Goal: Task Accomplishment & Management: Complete application form

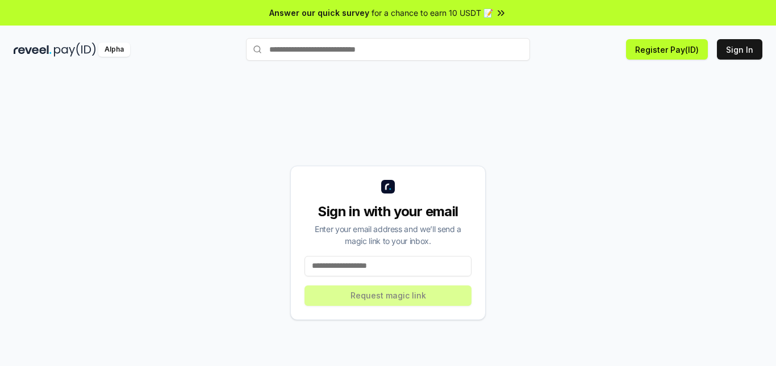
click at [340, 270] on input at bounding box center [387, 266] width 167 height 20
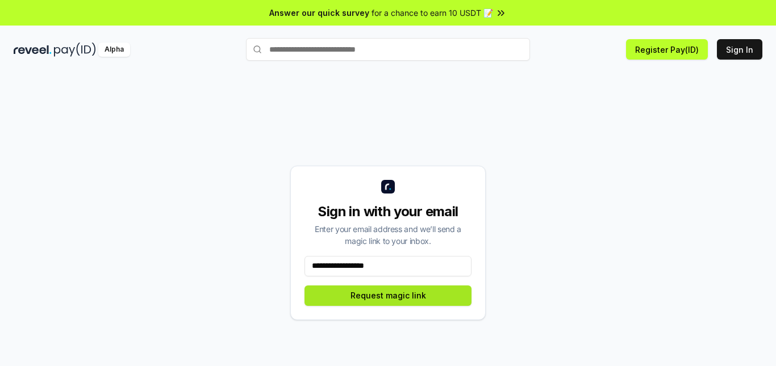
type input "**********"
click at [361, 293] on button "Request magic link" at bounding box center [387, 296] width 167 height 20
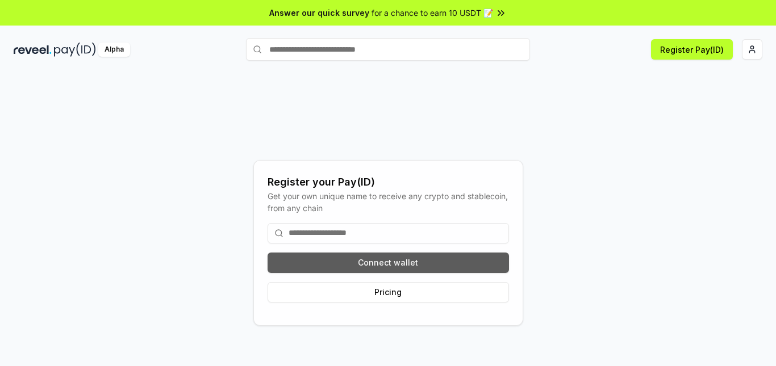
click at [412, 262] on button "Connect wallet" at bounding box center [387, 263] width 241 height 20
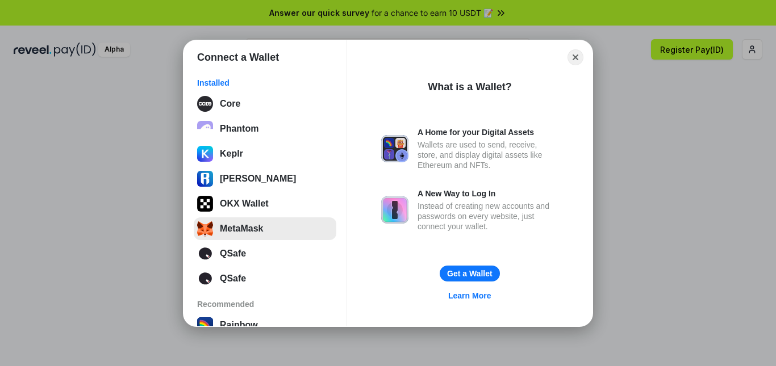
click at [243, 227] on button "MetaMask" at bounding box center [265, 228] width 143 height 23
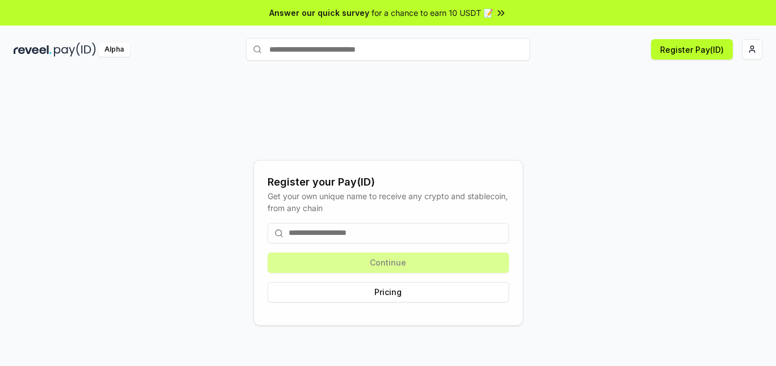
click at [352, 229] on input at bounding box center [387, 233] width 241 height 20
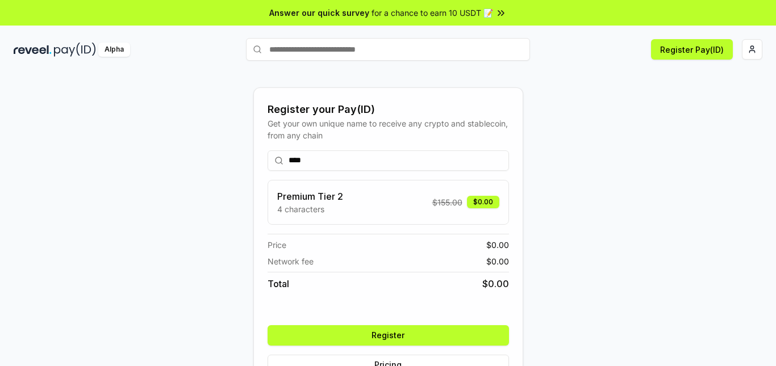
scroll to position [32, 0]
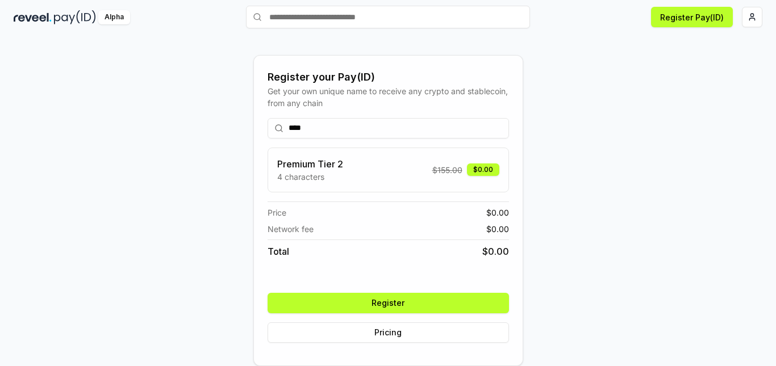
type input "****"
click at [421, 303] on button "Register" at bounding box center [387, 303] width 241 height 20
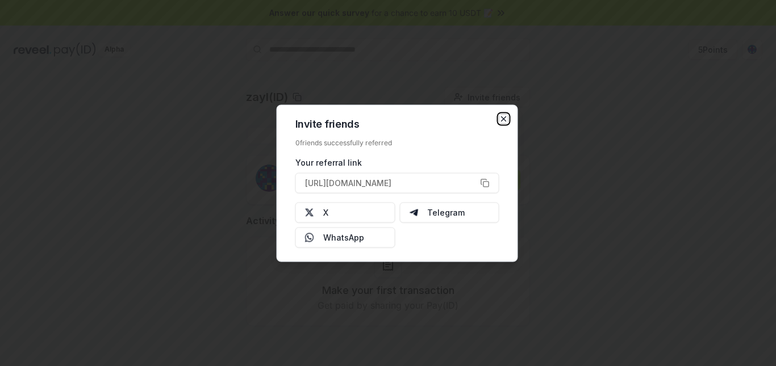
click at [499, 117] on icon "button" at bounding box center [503, 118] width 9 height 9
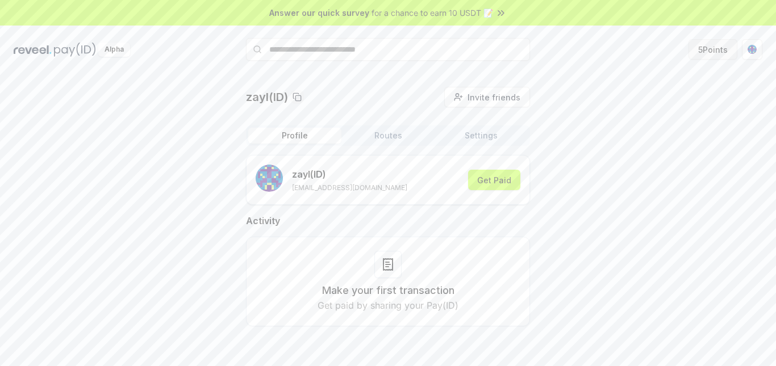
click at [713, 49] on button "5 Points" at bounding box center [712, 49] width 49 height 20
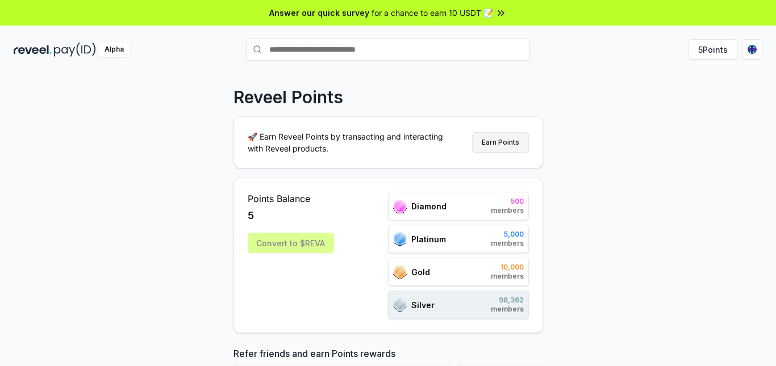
click at [506, 144] on button "Earn Points" at bounding box center [500, 142] width 57 height 20
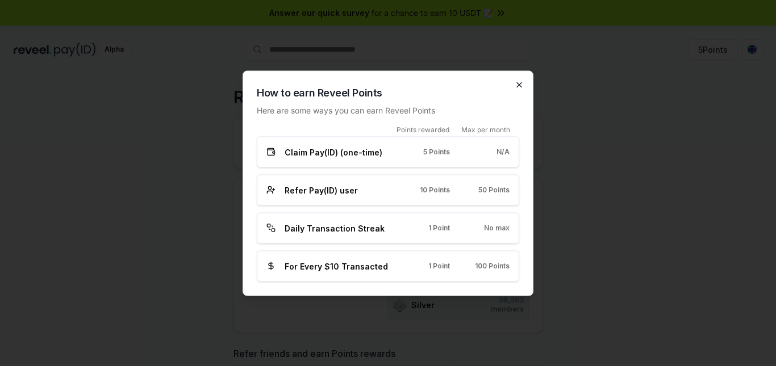
click at [520, 85] on icon "button" at bounding box center [518, 84] width 9 height 9
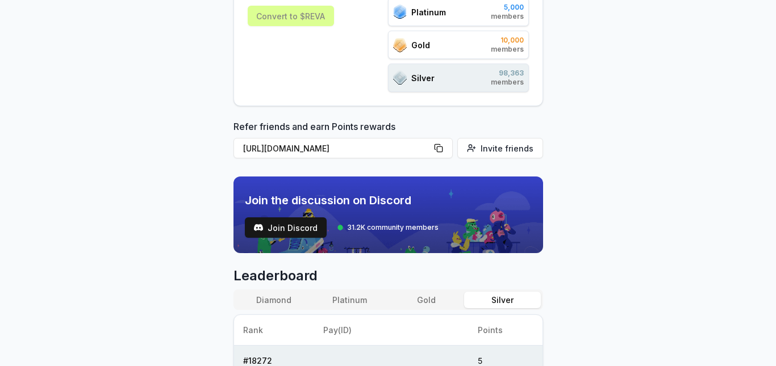
scroll to position [114, 0]
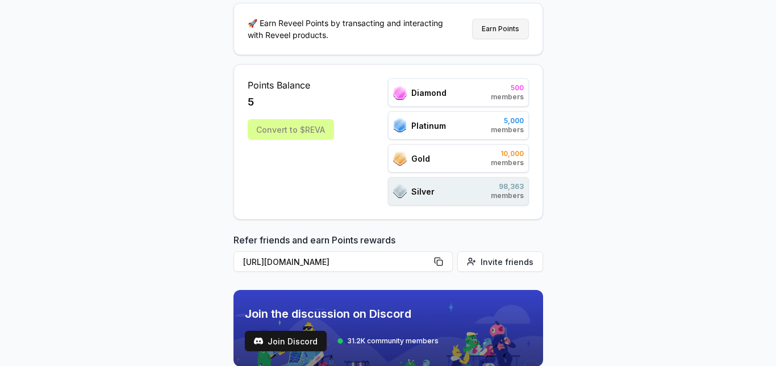
click at [499, 24] on button "Earn Points" at bounding box center [500, 29] width 57 height 20
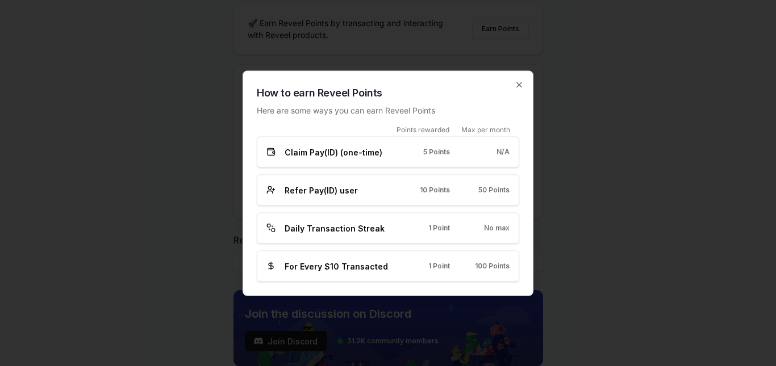
click at [514, 83] on div "How to earn Reveel Points Here are some ways you can earn Reveel Points Points …" at bounding box center [387, 182] width 291 height 225
click at [517, 83] on icon "button" at bounding box center [518, 84] width 9 height 9
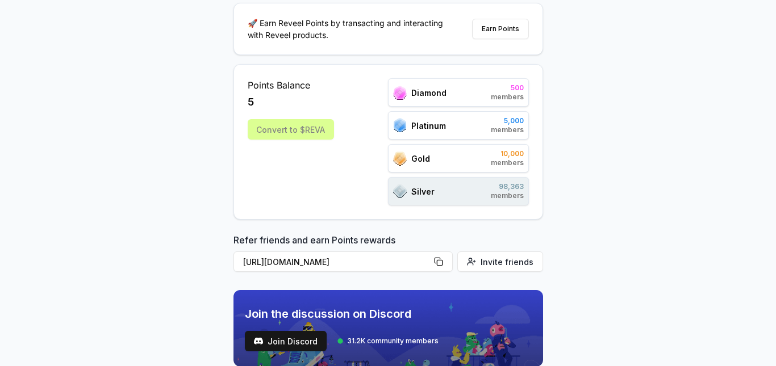
scroll to position [341, 0]
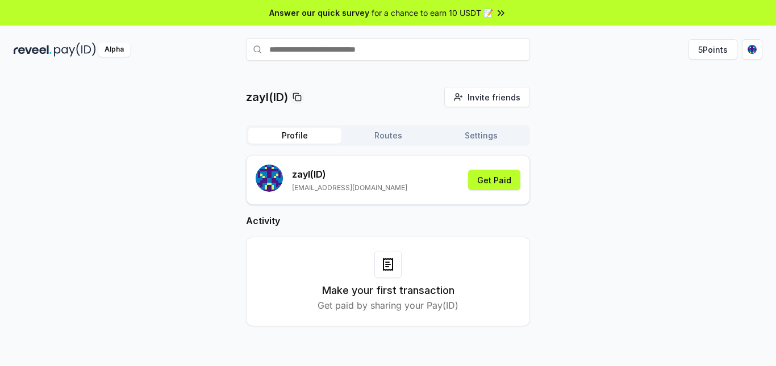
scroll to position [32, 0]
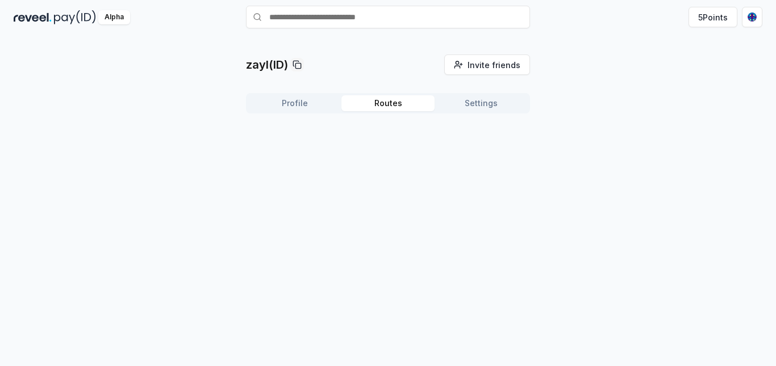
click at [387, 102] on button "Routes" at bounding box center [387, 103] width 93 height 16
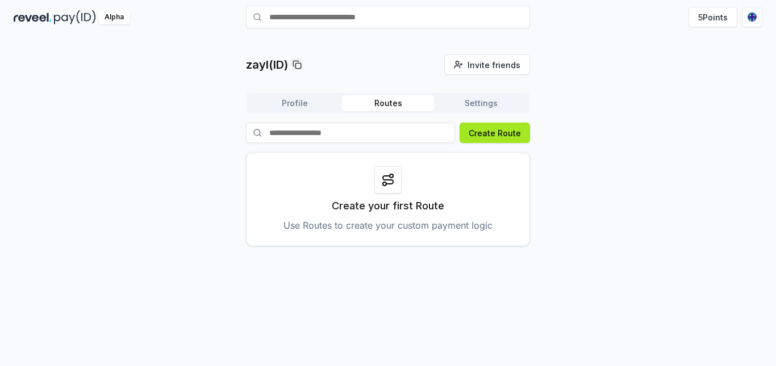
click at [504, 132] on button "Create Route" at bounding box center [494, 133] width 70 height 20
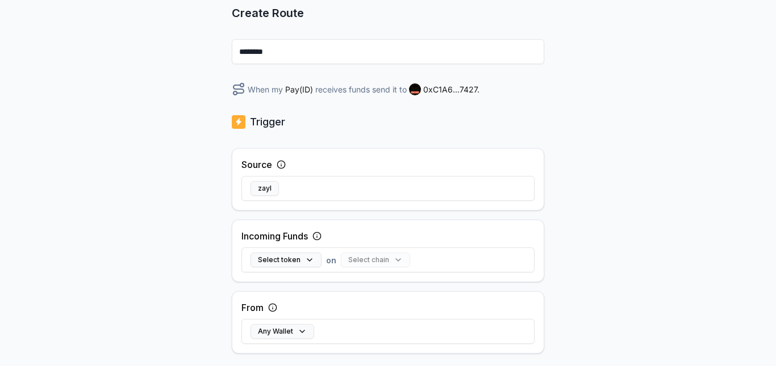
scroll to position [170, 0]
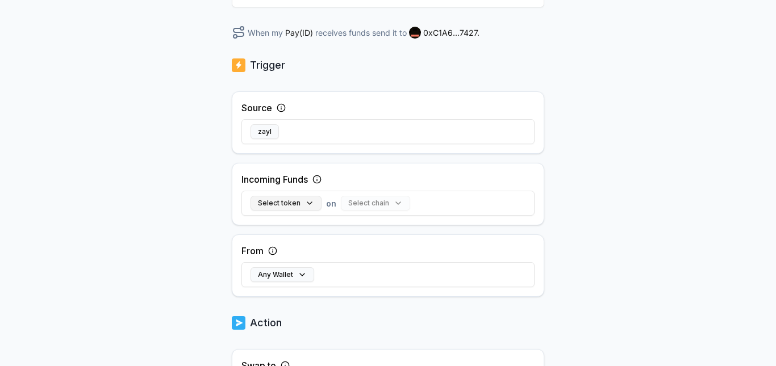
click at [296, 203] on button "Select token" at bounding box center [285, 203] width 71 height 15
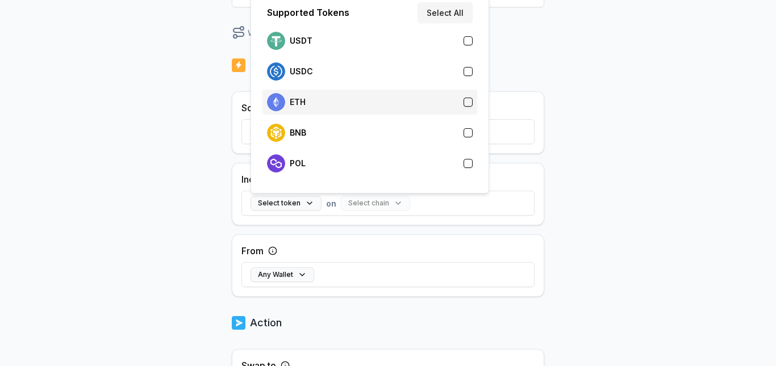
click at [437, 103] on div "ETH" at bounding box center [370, 102] width 206 height 18
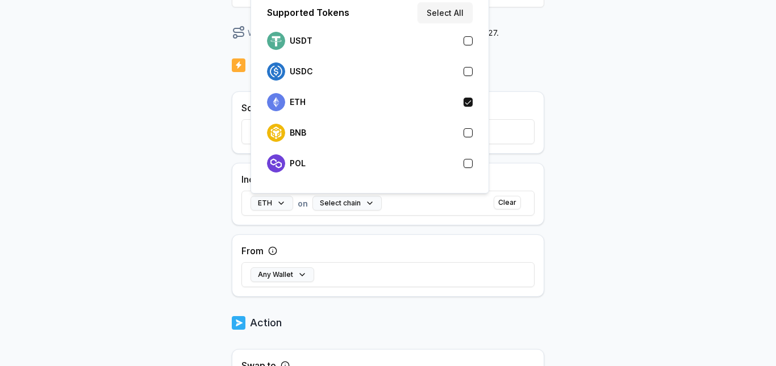
click at [590, 174] on div "Back Create Route ******** When my Pay(ID) receives ETH on send it to 0xC1A6...…" at bounding box center [388, 61] width 776 height 334
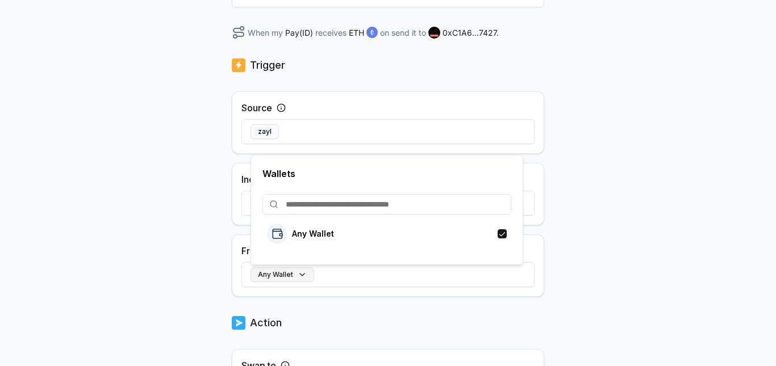
click at [276, 269] on button "Any Wallet" at bounding box center [282, 274] width 64 height 15
click at [667, 144] on div "Back Create Route ******** When my Pay(ID) receives ETH on send it to 0xC1A6...…" at bounding box center [388, 61] width 776 height 334
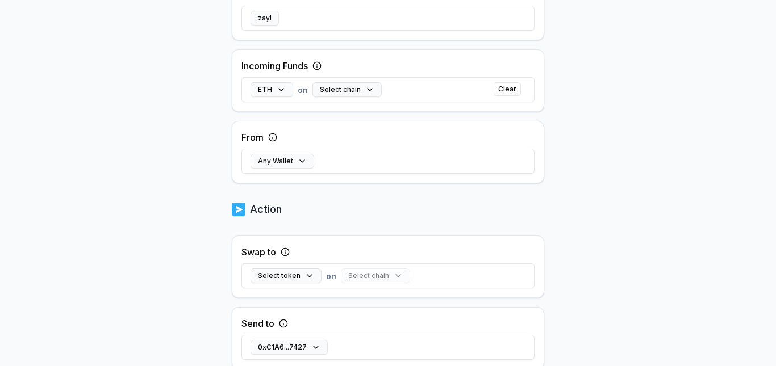
scroll to position [366, 0]
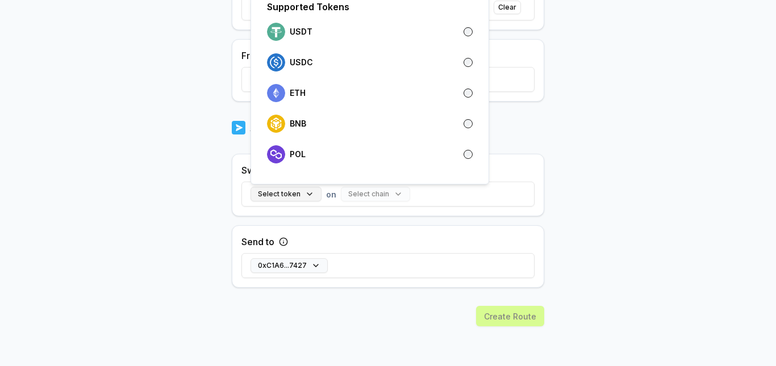
click at [282, 190] on button "Select token" at bounding box center [285, 194] width 71 height 15
click at [350, 82] on div "ETH" at bounding box center [369, 93] width 215 height 25
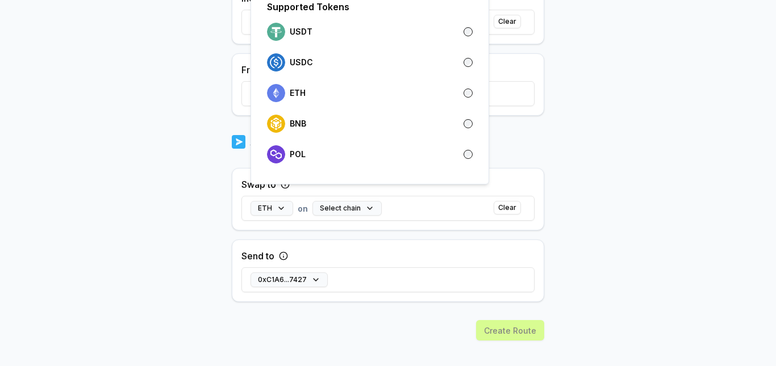
scroll to position [380, 0]
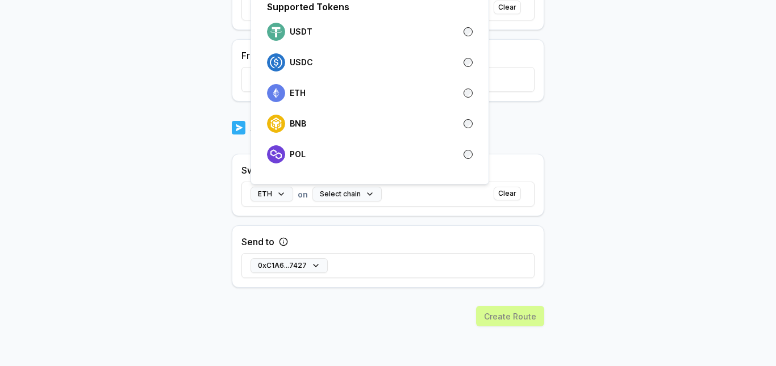
click at [149, 217] on body "Answer our quick survey for a chance to earn 10 USDT 📝 Alpha 5 Points Back Crea…" at bounding box center [388, 183] width 776 height 366
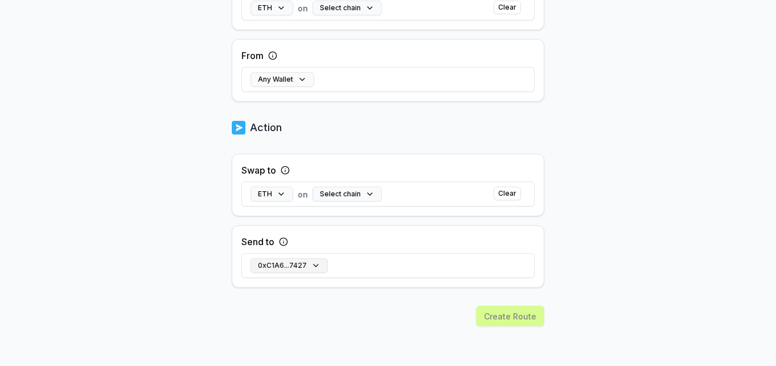
click at [308, 273] on button "0xC1A6...7427" at bounding box center [288, 265] width 77 height 15
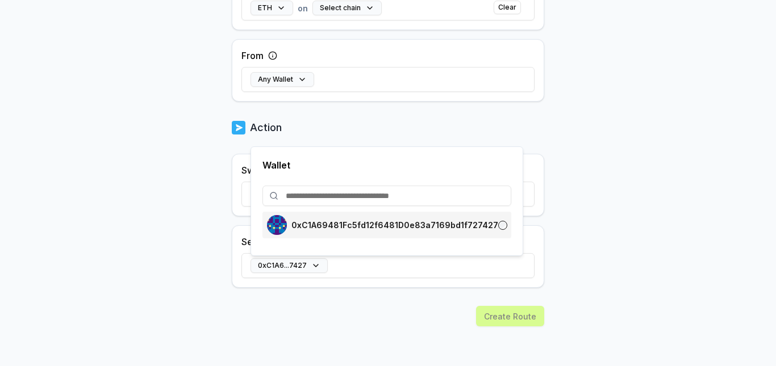
click at [306, 227] on p "0xC1A69481Fc5fd12f6481D0e83a7169bd1f727427" at bounding box center [394, 225] width 207 height 9
click at [119, 238] on body "Answer our quick survey for a chance to earn 10 USDT 📝 Alpha 5 Points Back Crea…" at bounding box center [388, 183] width 776 height 366
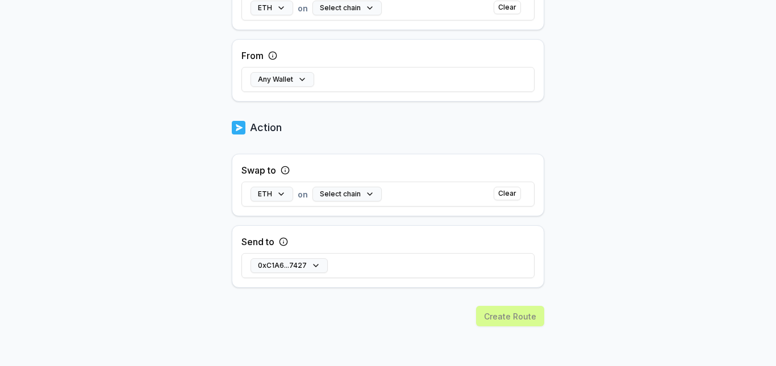
click at [510, 311] on div "Create Route" at bounding box center [388, 336] width 312 height 60
click at [357, 188] on button "Select chain" at bounding box center [346, 194] width 69 height 15
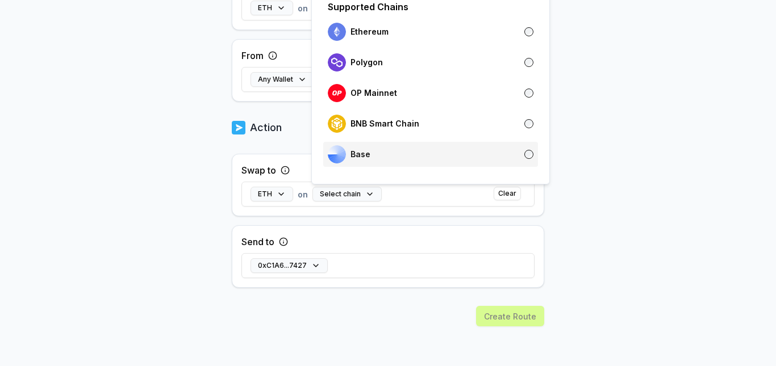
click at [377, 154] on div "Base" at bounding box center [431, 154] width 206 height 18
click at [669, 250] on body "Answer our quick survey for a chance to earn 10 USDT 📝 Alpha 5 Points Back Crea…" at bounding box center [388, 183] width 776 height 366
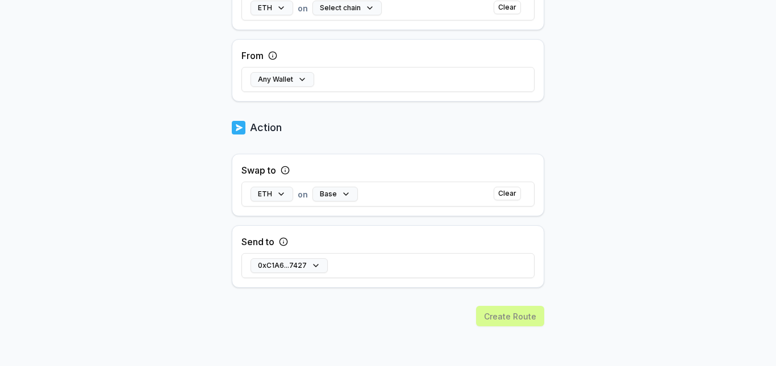
scroll to position [323, 0]
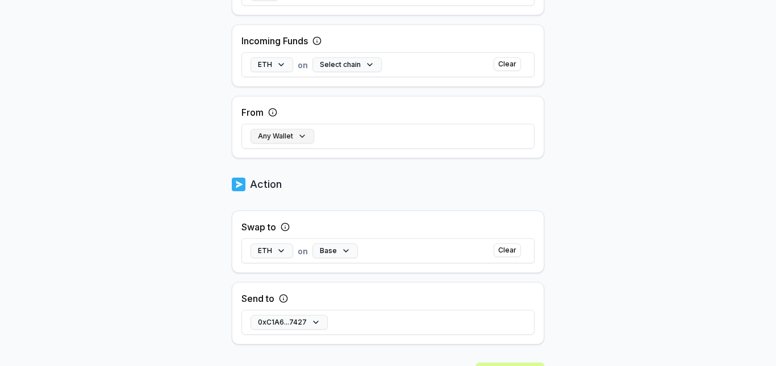
click at [306, 136] on button "Any Wallet" at bounding box center [282, 136] width 64 height 15
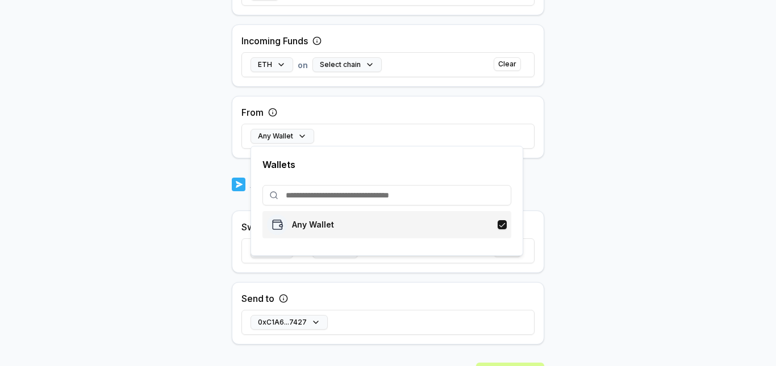
click at [362, 218] on div "Any Wallet" at bounding box center [387, 225] width 240 height 20
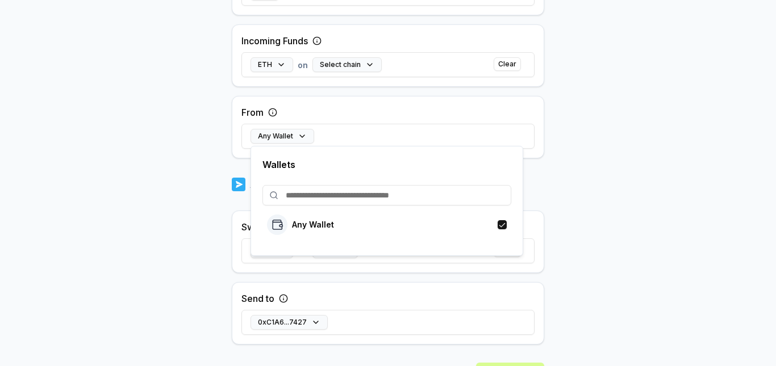
click at [653, 168] on body "Answer our quick survey for a chance to earn 10 USDT 📝 Alpha 5 Points Back Crea…" at bounding box center [388, 183] width 776 height 366
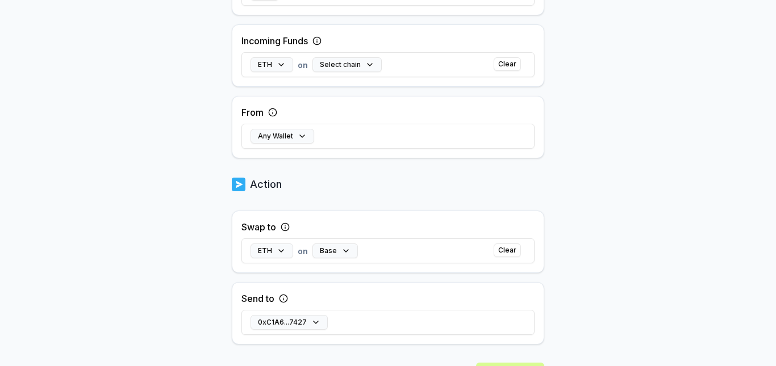
scroll to position [380, 0]
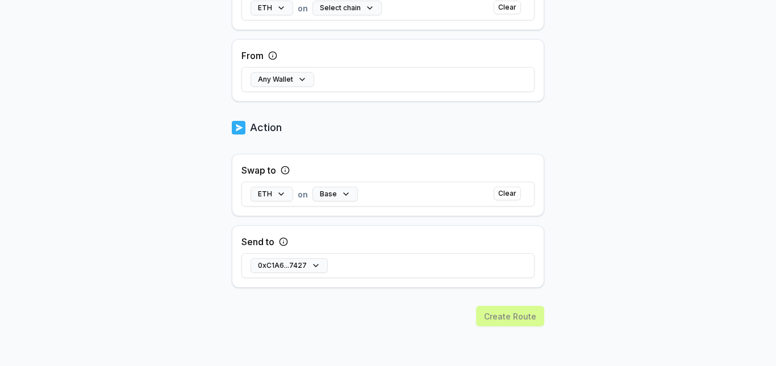
click at [504, 309] on div "Create Route" at bounding box center [388, 336] width 312 height 60
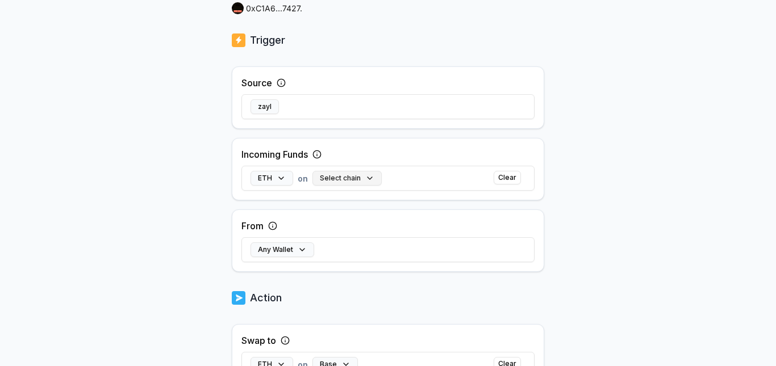
click at [359, 185] on button "Select chain" at bounding box center [346, 178] width 69 height 15
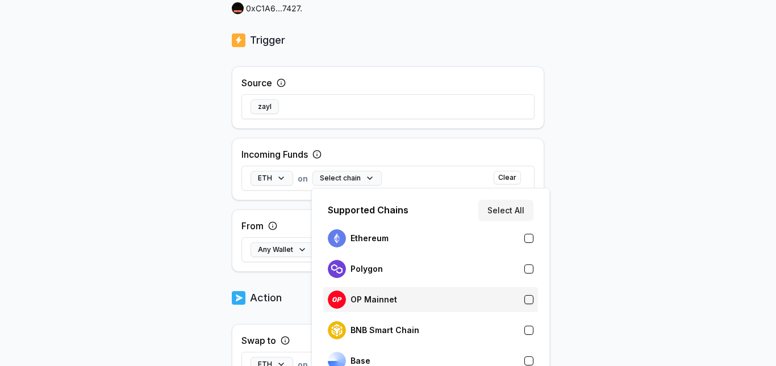
scroll to position [266, 0]
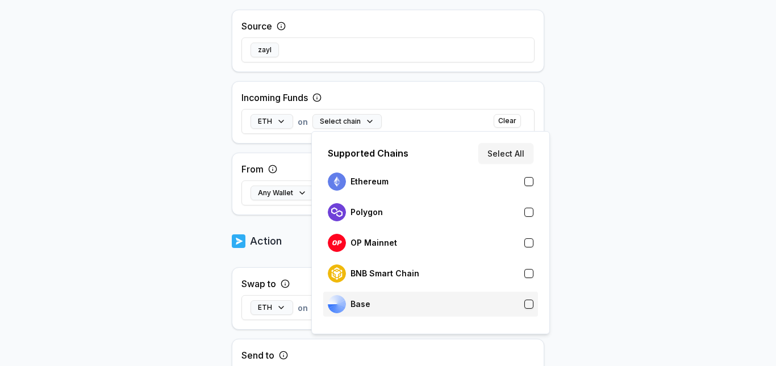
click at [397, 306] on div "Base" at bounding box center [431, 304] width 206 height 18
click at [615, 192] on body "Answer our quick survey for a chance to earn 10 USDT 📝 Alpha 5 Points Back Crea…" at bounding box center [388, 183] width 776 height 366
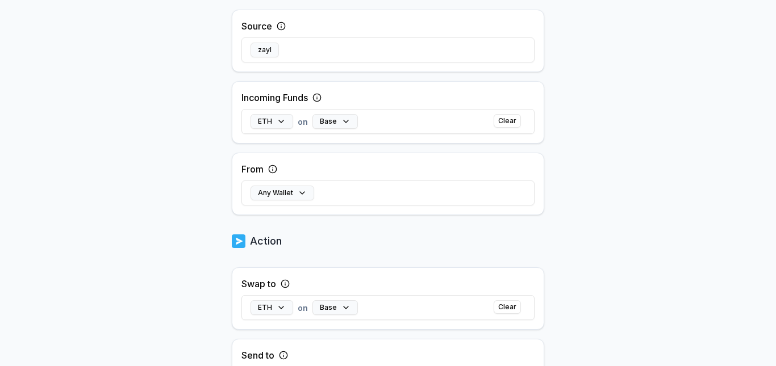
scroll to position [380, 0]
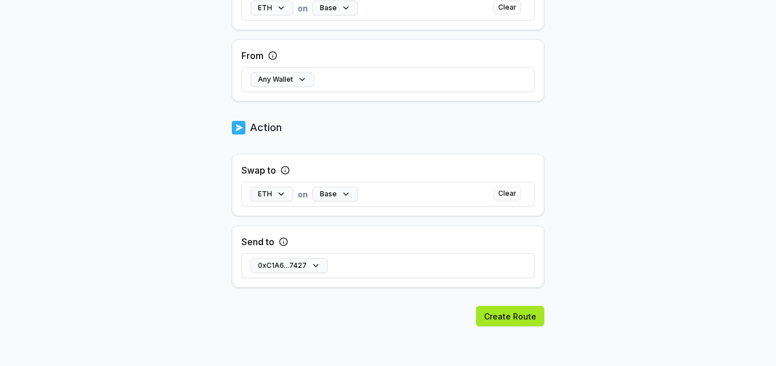
click at [513, 319] on button "Create Route" at bounding box center [510, 316] width 68 height 20
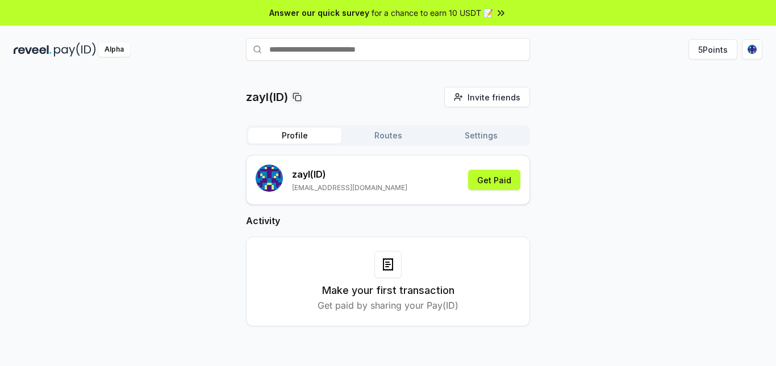
click at [283, 136] on button "Profile" at bounding box center [294, 136] width 93 height 16
click at [392, 267] on icon at bounding box center [387, 264] width 9 height 11
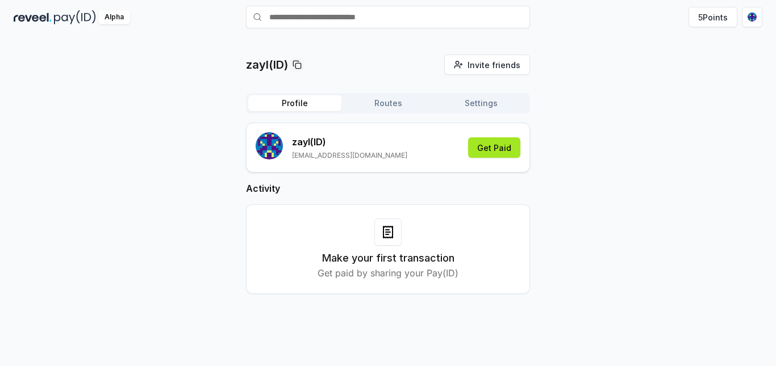
click at [489, 152] on button "Get Paid" at bounding box center [494, 147] width 52 height 20
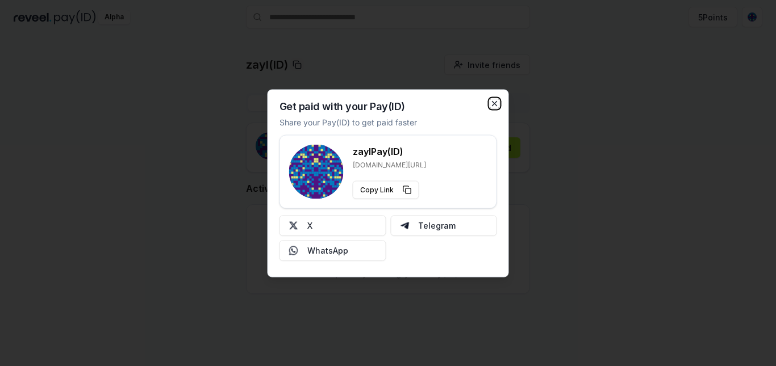
click at [495, 103] on icon "button" at bounding box center [494, 103] width 5 height 5
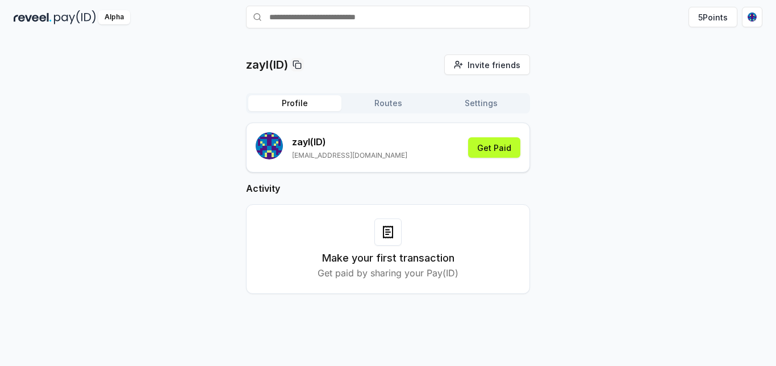
scroll to position [0, 0]
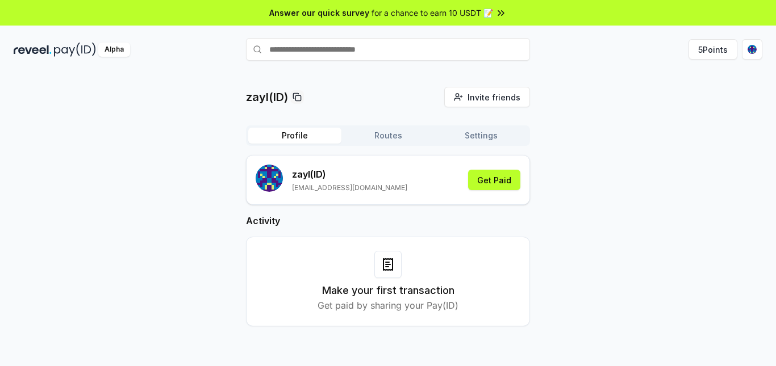
click at [107, 55] on div "Alpha" at bounding box center [114, 50] width 32 height 14
click at [694, 56] on button "5 Points" at bounding box center [712, 49] width 49 height 20
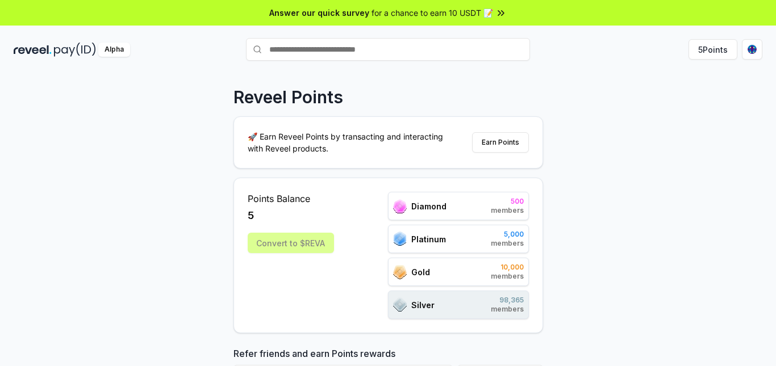
click at [297, 237] on div "Convert to $REVA" at bounding box center [291, 243] width 86 height 20
click at [479, 202] on div "Diamond 500 members" at bounding box center [458, 206] width 141 height 28
click at [512, 141] on button "Earn Points" at bounding box center [500, 142] width 57 height 20
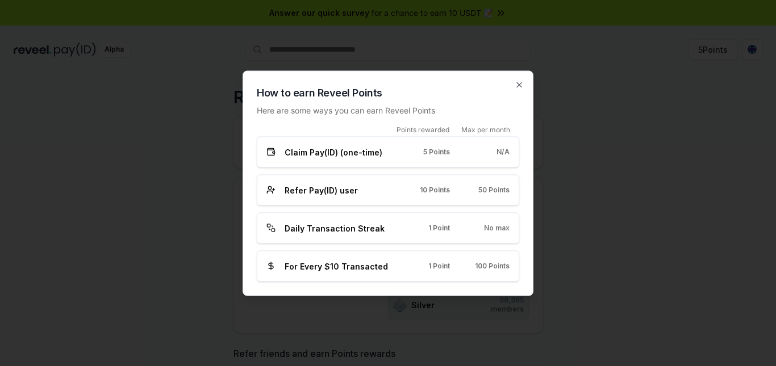
click at [330, 151] on span "Claim Pay(ID) (one-time)" at bounding box center [333, 152] width 98 height 12
click at [389, 194] on div "Refer Pay(ID) user" at bounding box center [328, 190] width 124 height 12
click at [307, 225] on span "Daily Transaction Streak" at bounding box center [334, 228] width 100 height 12
click at [297, 265] on span "For Every $10 Transacted" at bounding box center [335, 266] width 103 height 12
click at [518, 85] on icon "button" at bounding box center [518, 84] width 9 height 9
